Goal: Check status: Check status

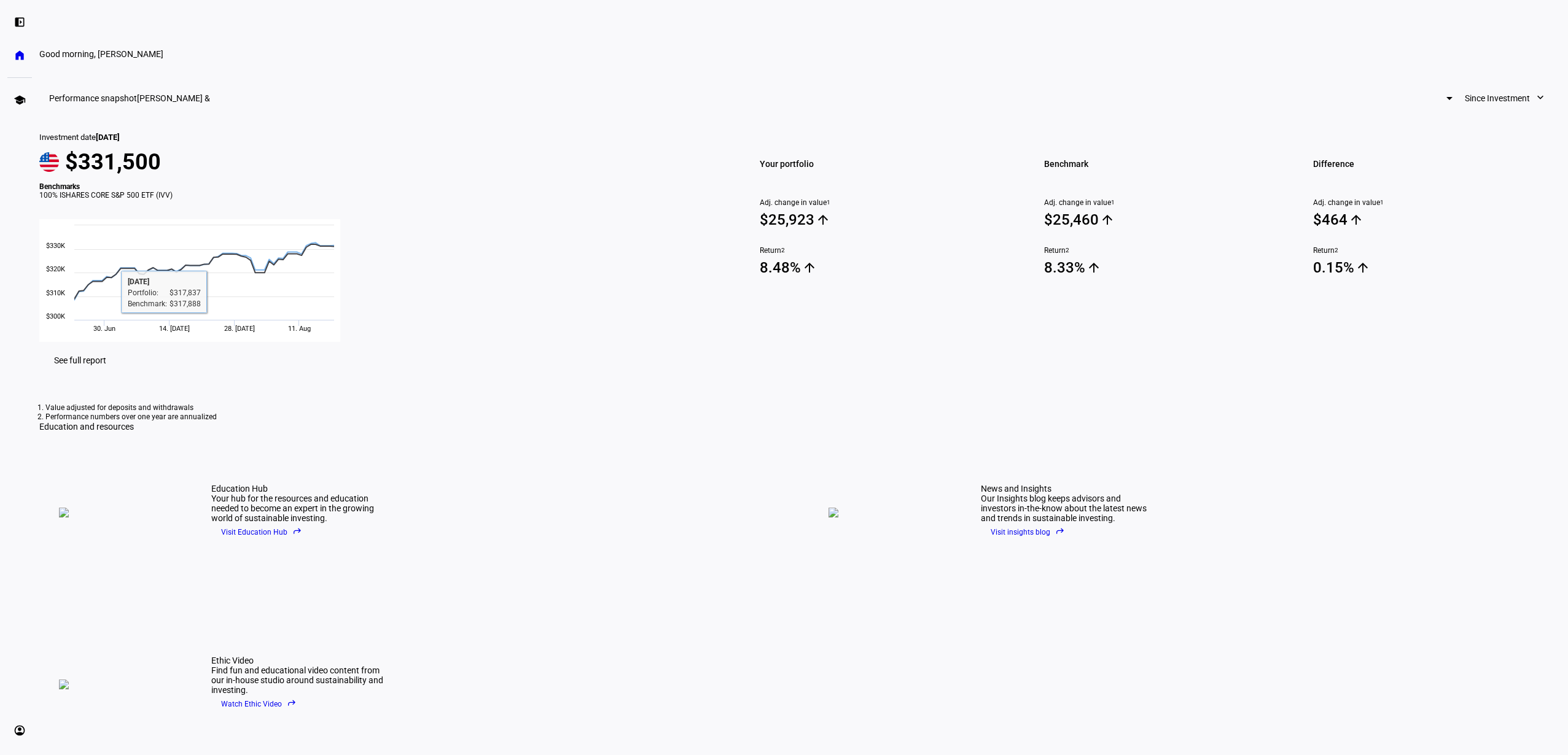
click at [106, 366] on span "See full report" at bounding box center [80, 361] width 52 height 10
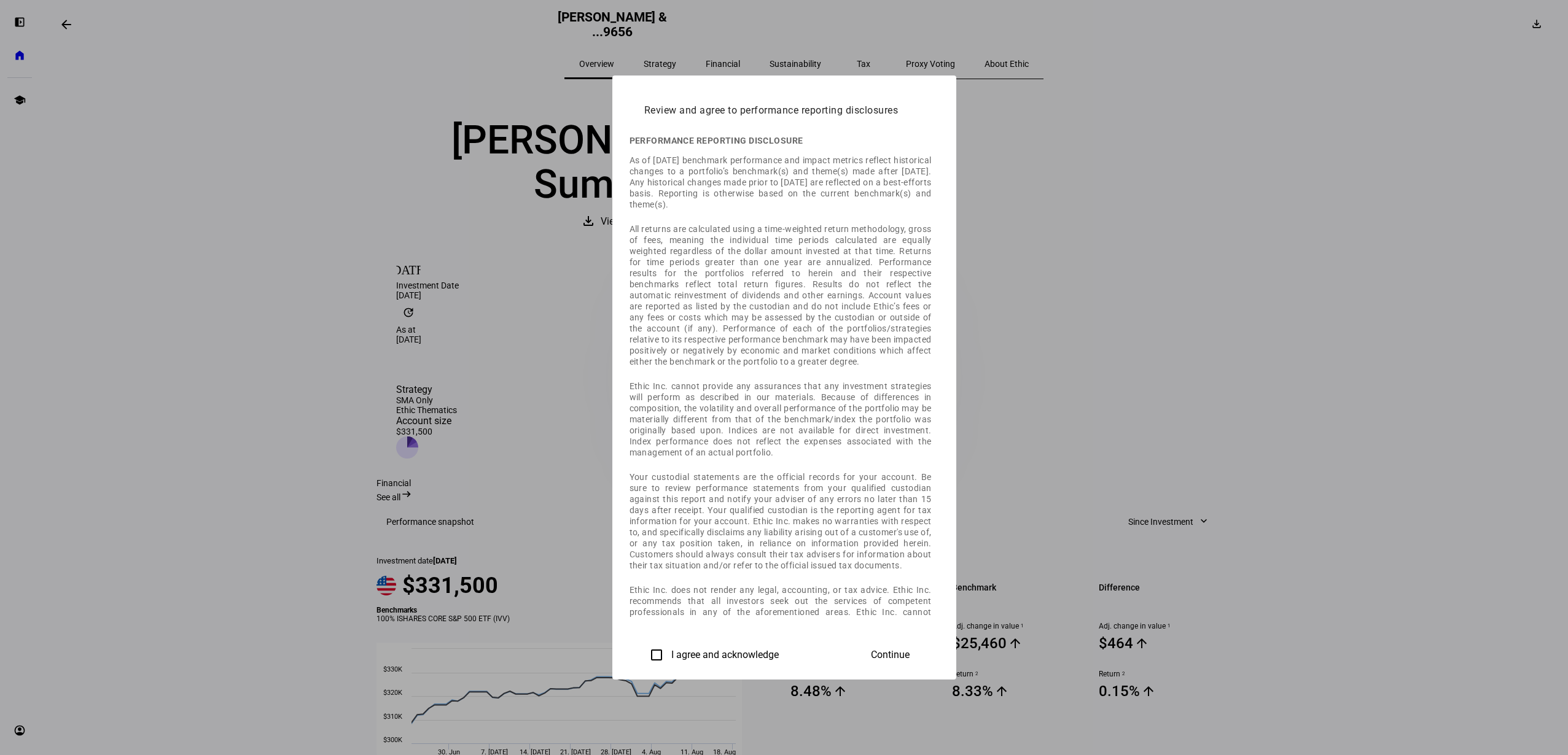
click at [644, 651] on input "I agree and acknowledge" at bounding box center [656, 655] width 24 height 24
checkbox input "true"
click at [924, 650] on span at bounding box center [890, 655] width 68 height 29
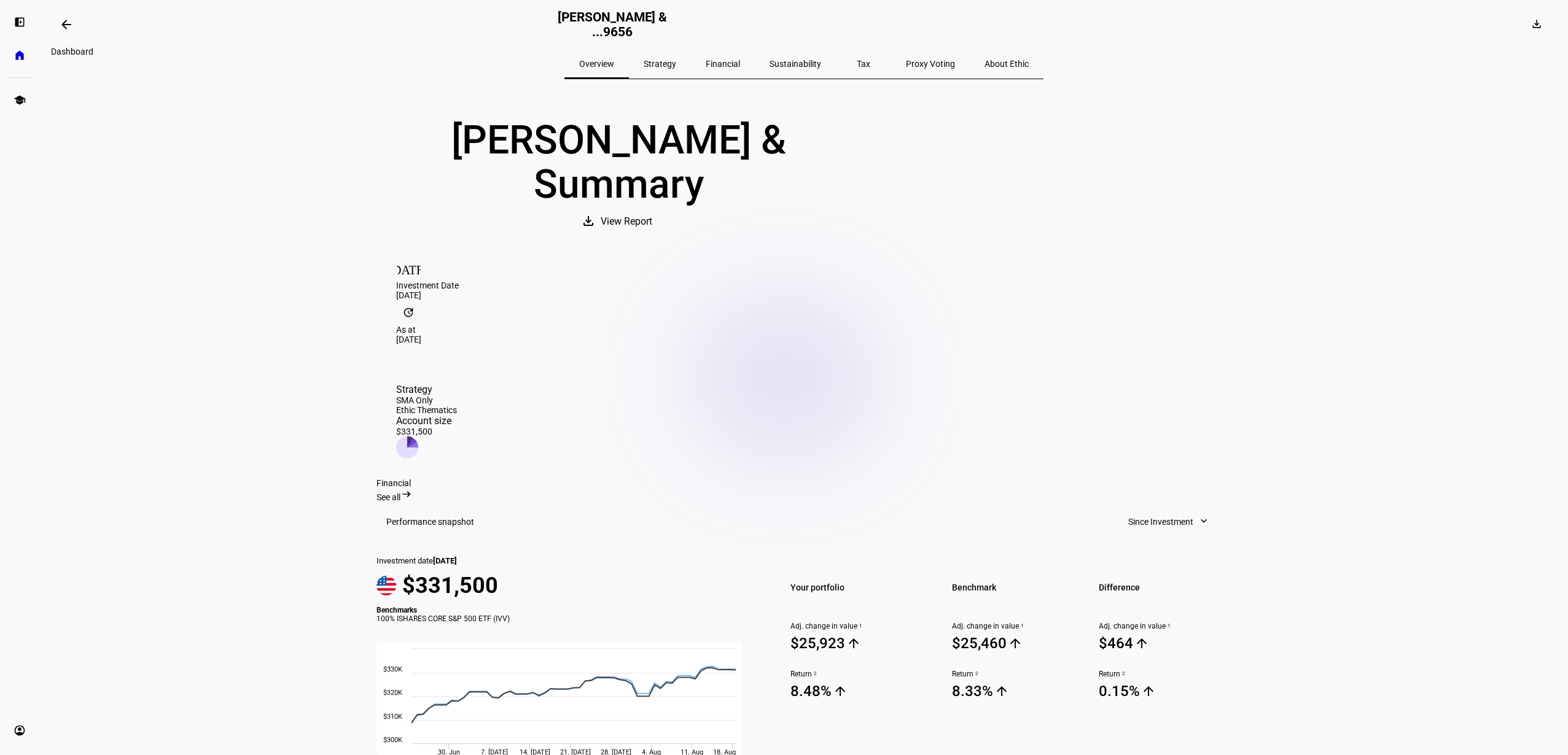
click at [65, 24] on mat-icon "arrow_backwards" at bounding box center [66, 24] width 15 height 15
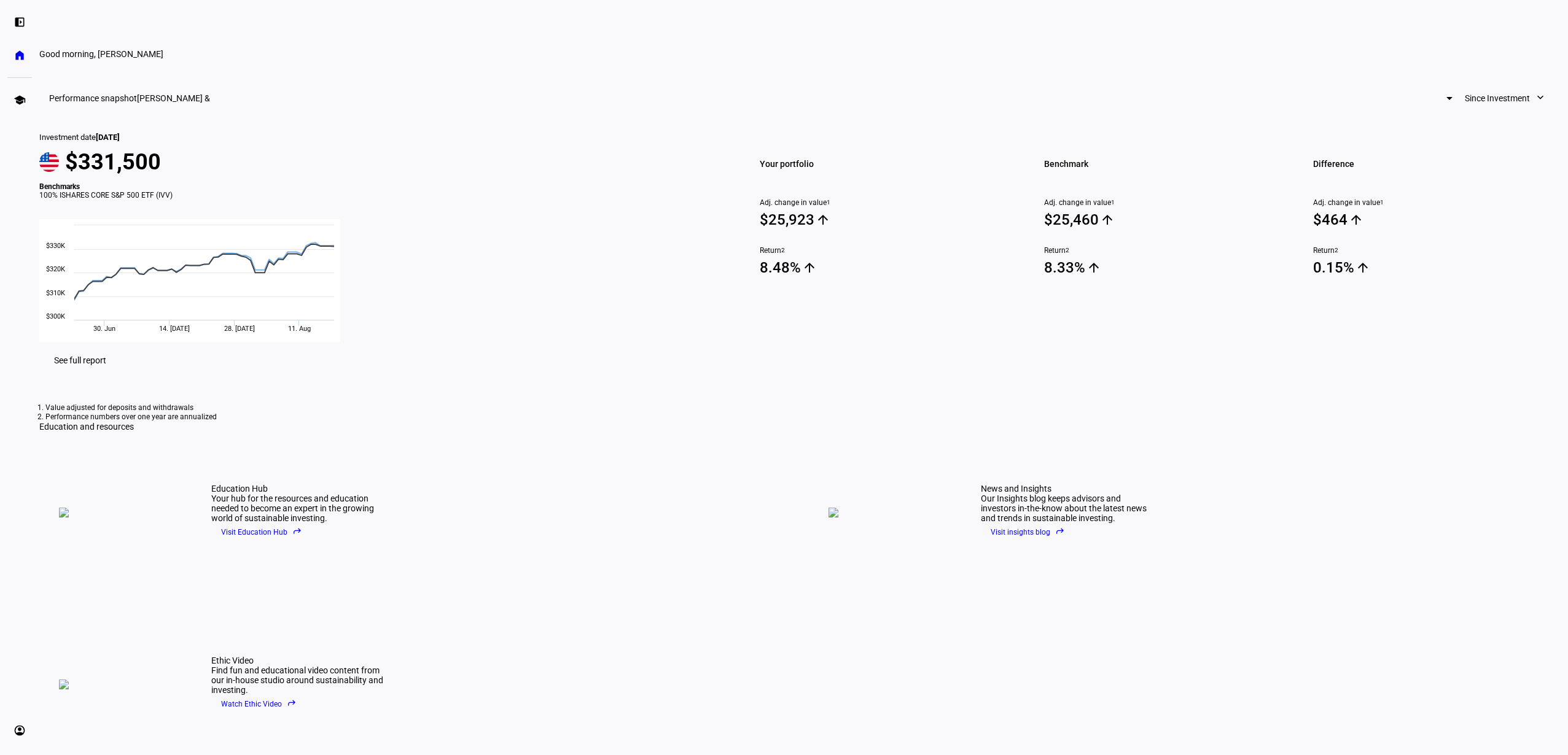
click at [1446, 100] on div at bounding box center [1449, 98] width 6 height 3
click at [681, 154] on div at bounding box center [784, 378] width 1568 height 755
click at [17, 55] on eth-mat-symbol "home" at bounding box center [19, 55] width 13 height 13
click at [17, 24] on eth-mat-symbol "left_panel_open" at bounding box center [19, 22] width 13 height 13
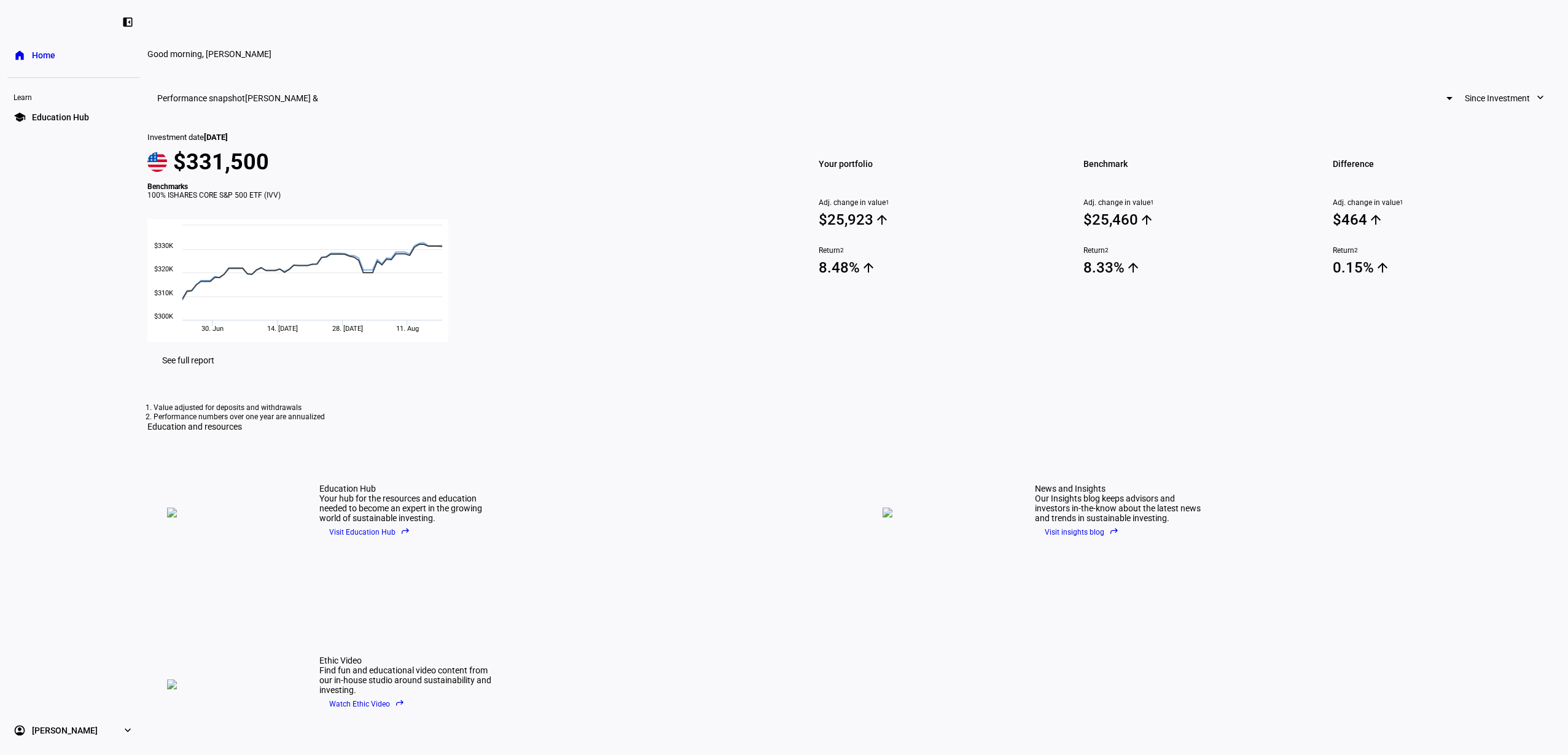
click at [129, 24] on eth-mat-symbol "left_panel_close" at bounding box center [128, 22] width 13 height 13
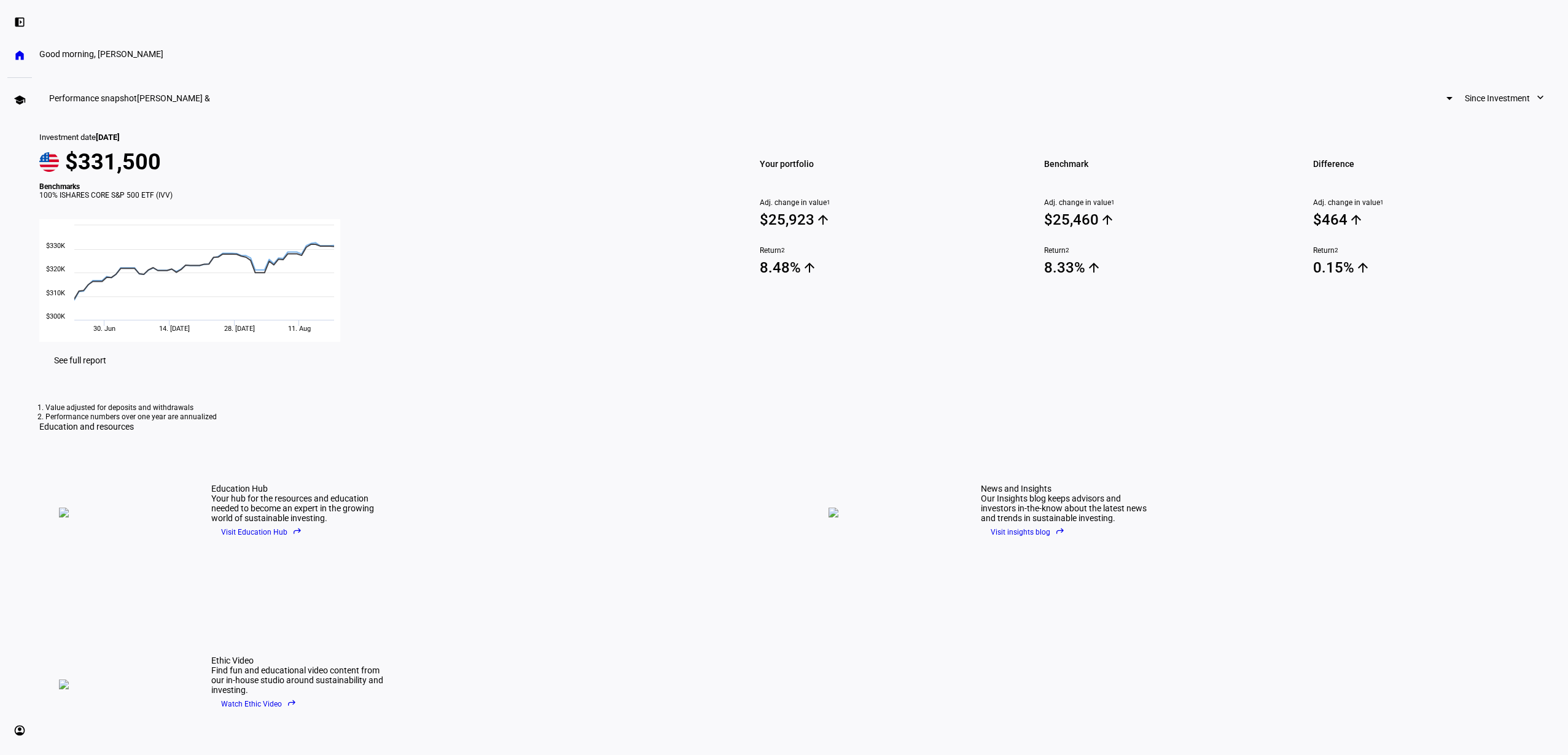
click at [1534, 103] on mat-icon "expand_more" at bounding box center [1540, 98] width 13 height 13
click at [1072, 241] on div "Year to Date" at bounding box center [1095, 246] width 102 height 10
click at [210, 103] on span "[PERSON_NAME] &" at bounding box center [173, 98] width 73 height 10
click at [635, 177] on span "[PERSON_NAME] &" at bounding box center [636, 182] width 73 height 10
click at [19, 727] on eth-mat-symbol "account_circle" at bounding box center [19, 731] width 13 height 13
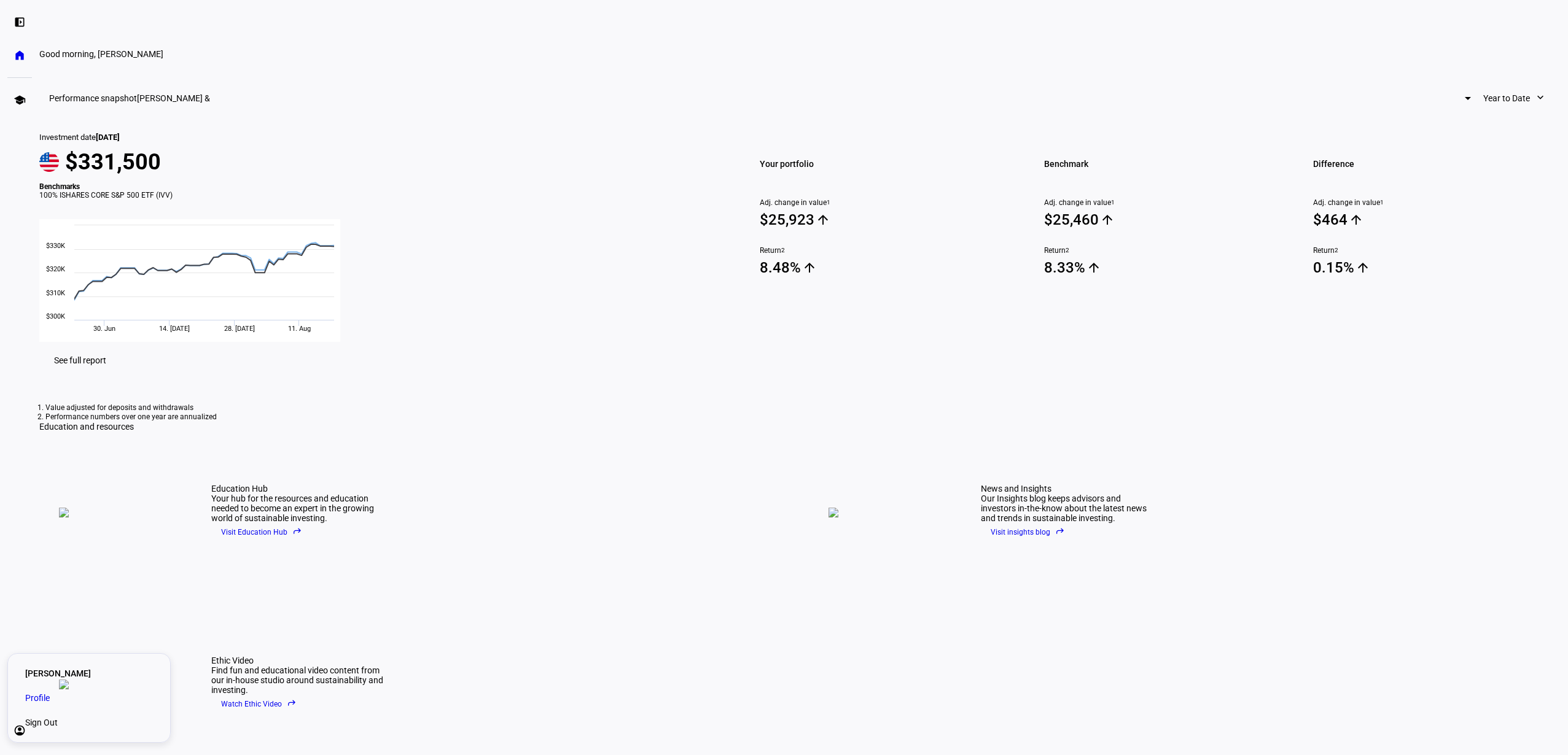
click at [58, 721] on span "Sign Out" at bounding box center [41, 722] width 33 height 13
